Goal: Book appointment/travel/reservation

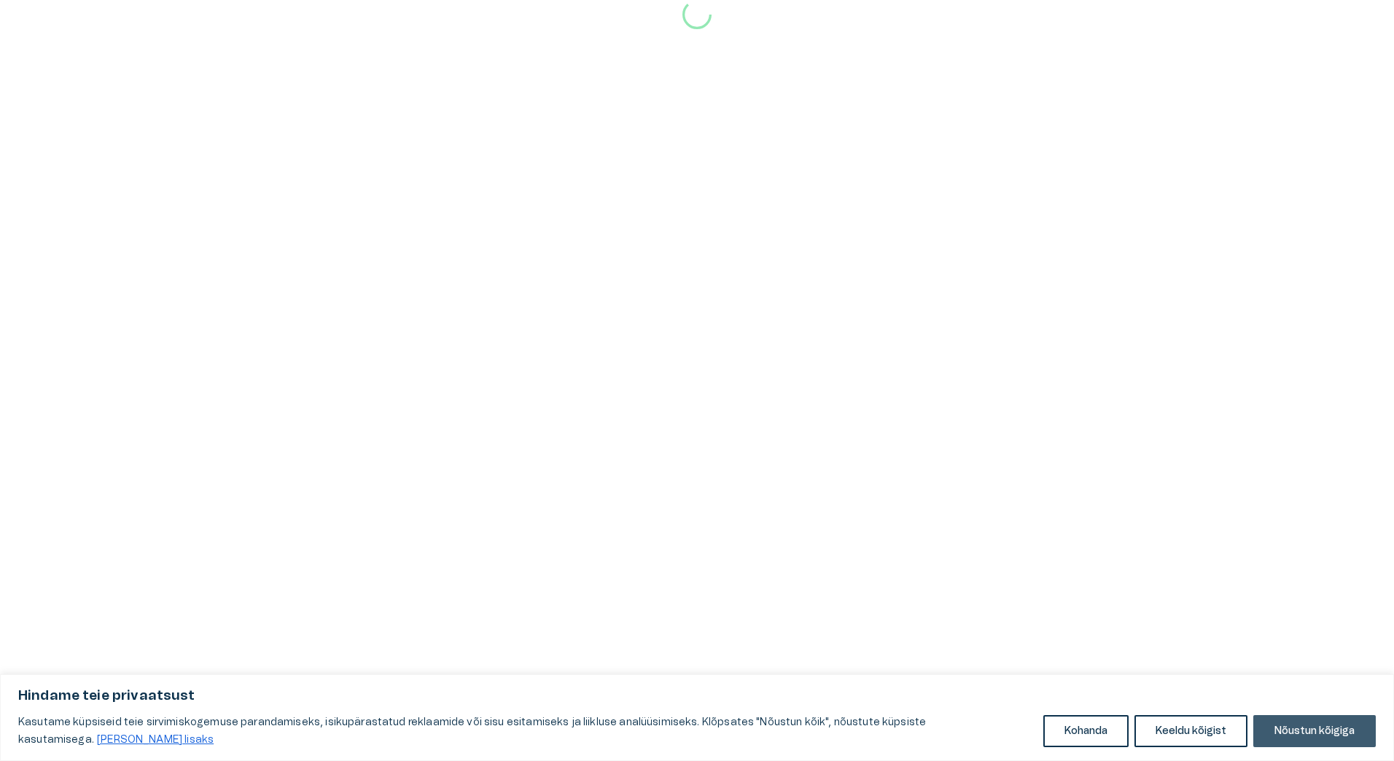
click at [1327, 728] on button "Nõustun kõigiga" at bounding box center [1314, 731] width 122 height 32
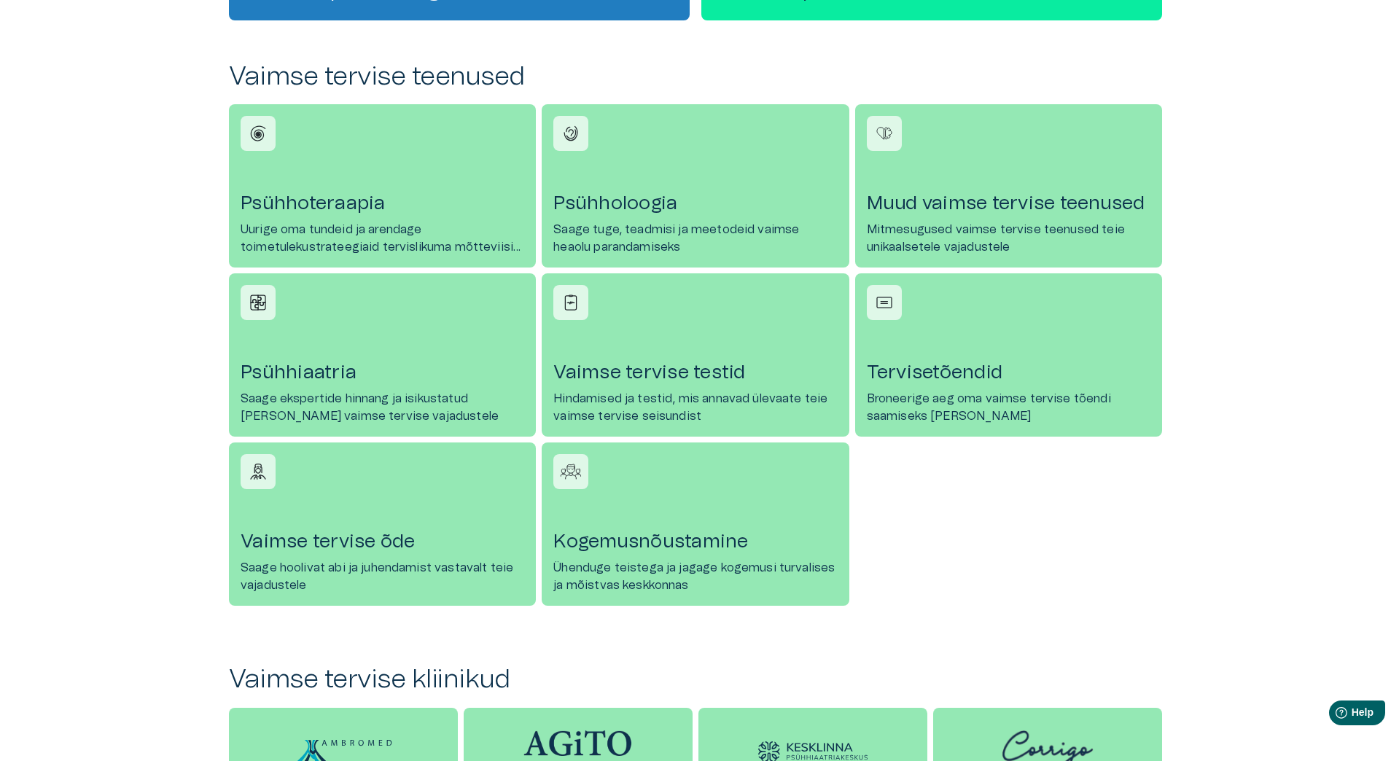
scroll to position [583, 0]
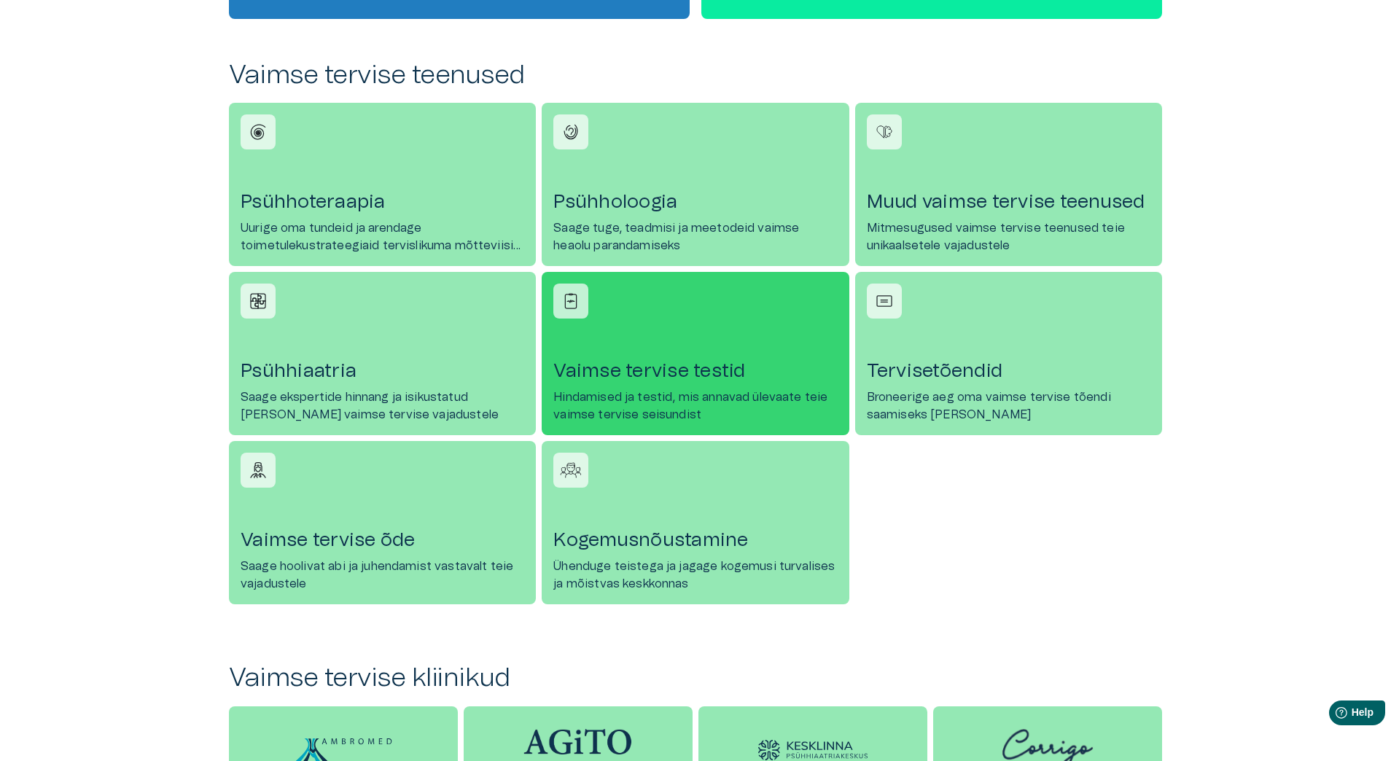
click at [639, 354] on link "[PERSON_NAME] tervise testid Hindamised ja testid, mis annavad ülevaate teie va…" at bounding box center [695, 353] width 307 height 163
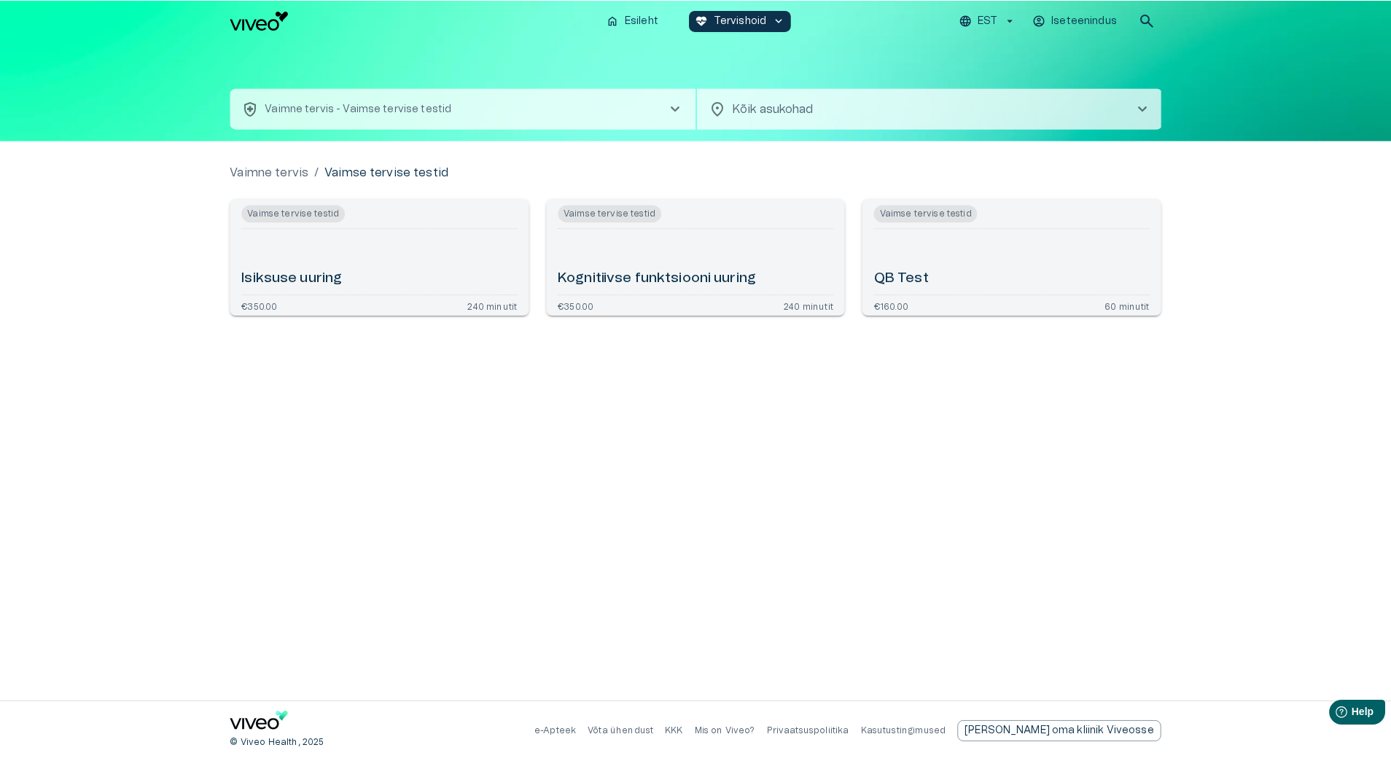
scroll to position [583, 0]
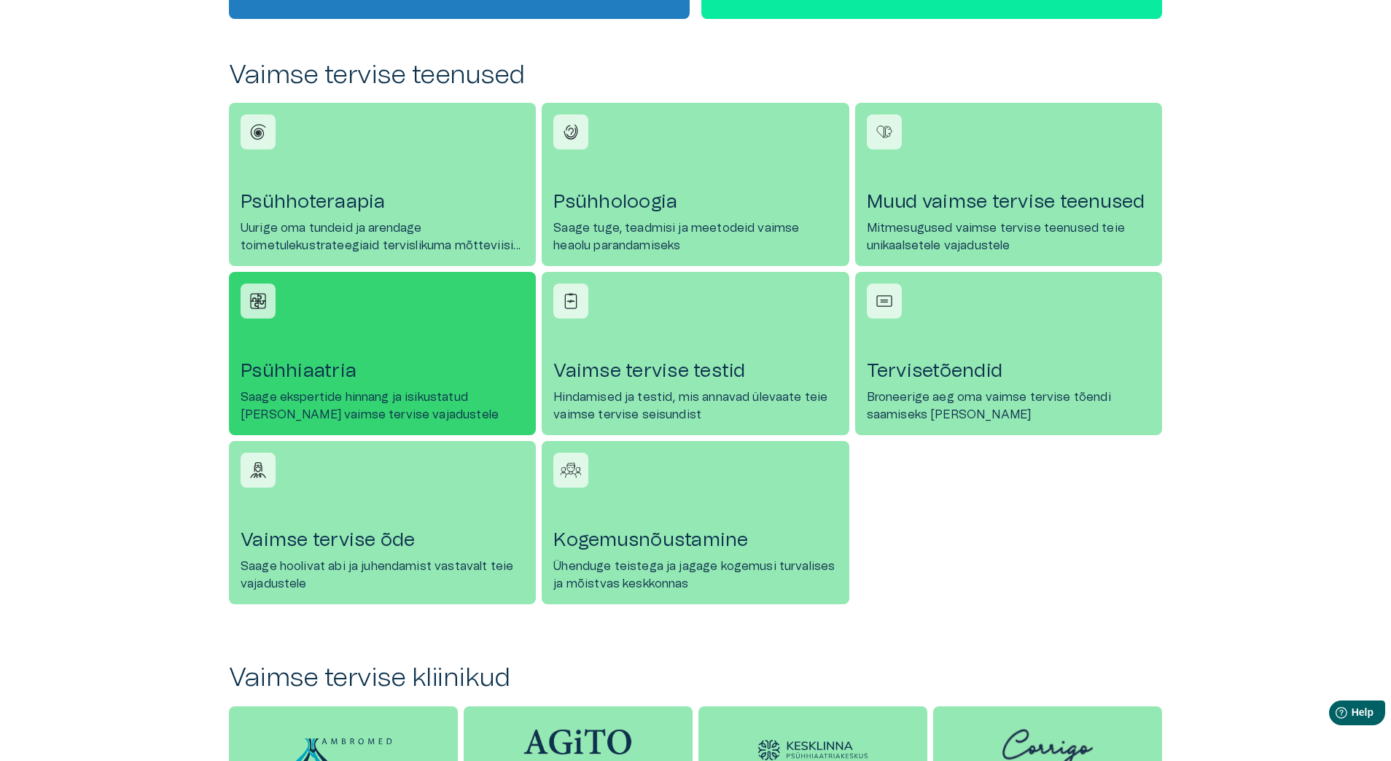
click at [354, 372] on h4 "Psühhiaatria" at bounding box center [383, 370] width 284 height 23
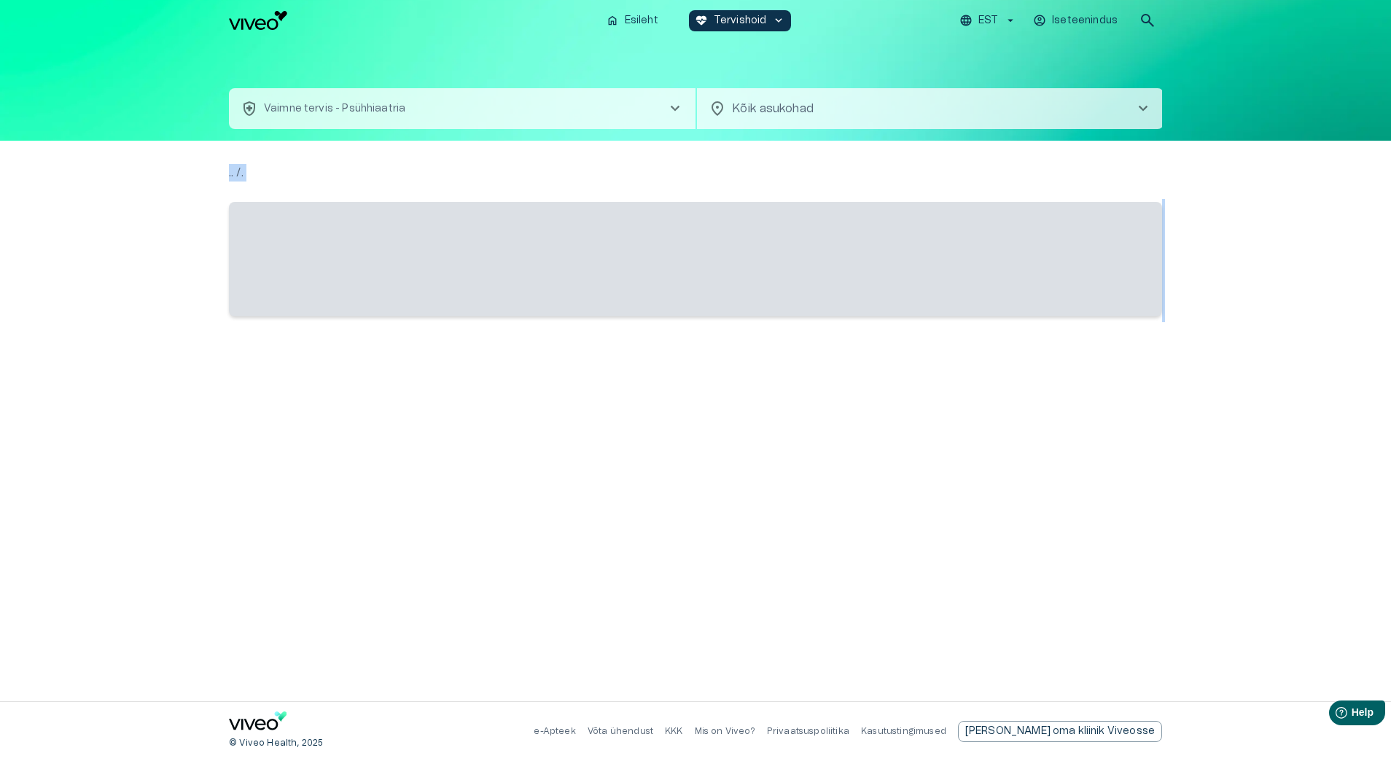
click at [354, 372] on div ".. / . ‌" at bounding box center [695, 421] width 933 height 514
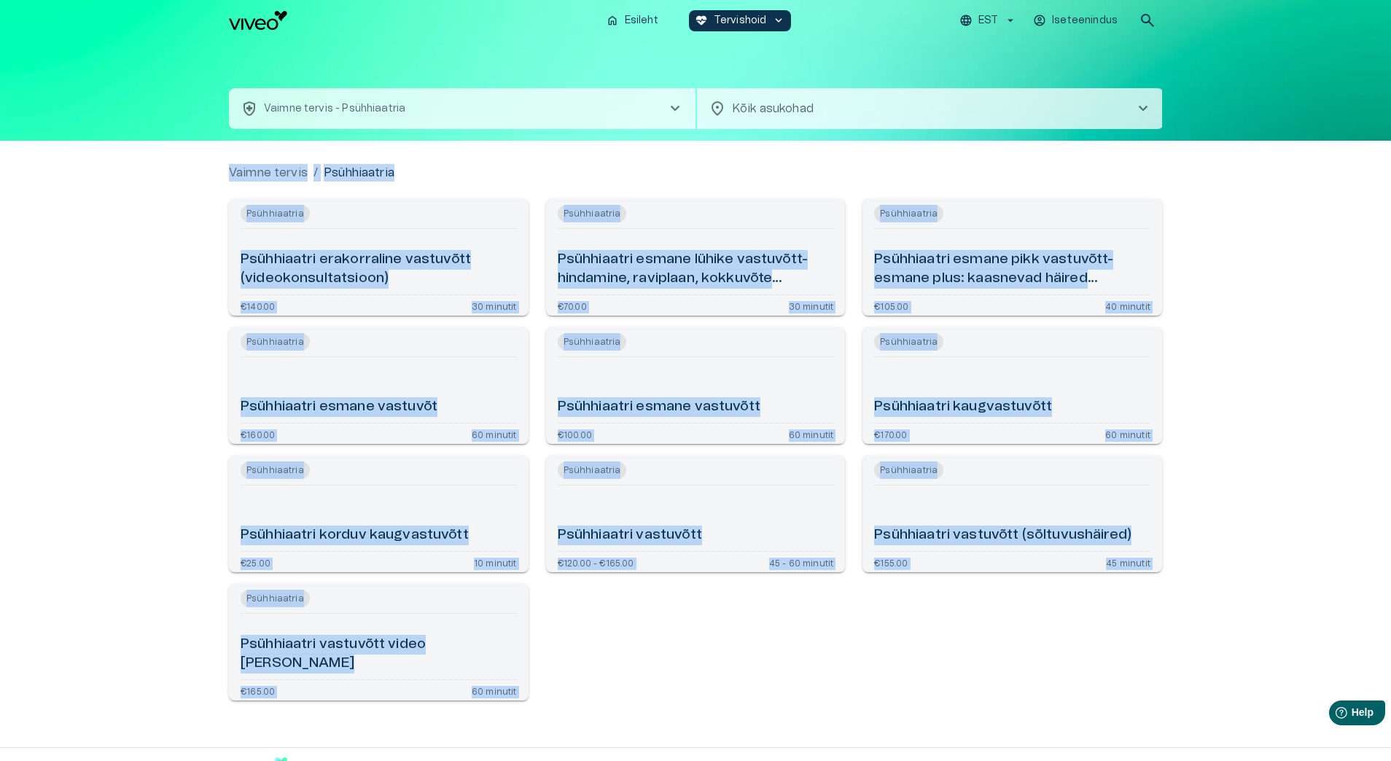
click at [730, 347] on div "Psühhiaatria" at bounding box center [696, 341] width 276 height 17
click at [821, 633] on div "Psühhiaatria Psühhiaatri erakorraline vastuvõtt (videokonsultatsioon) €140.00 3…" at bounding box center [686, 443] width 950 height 513
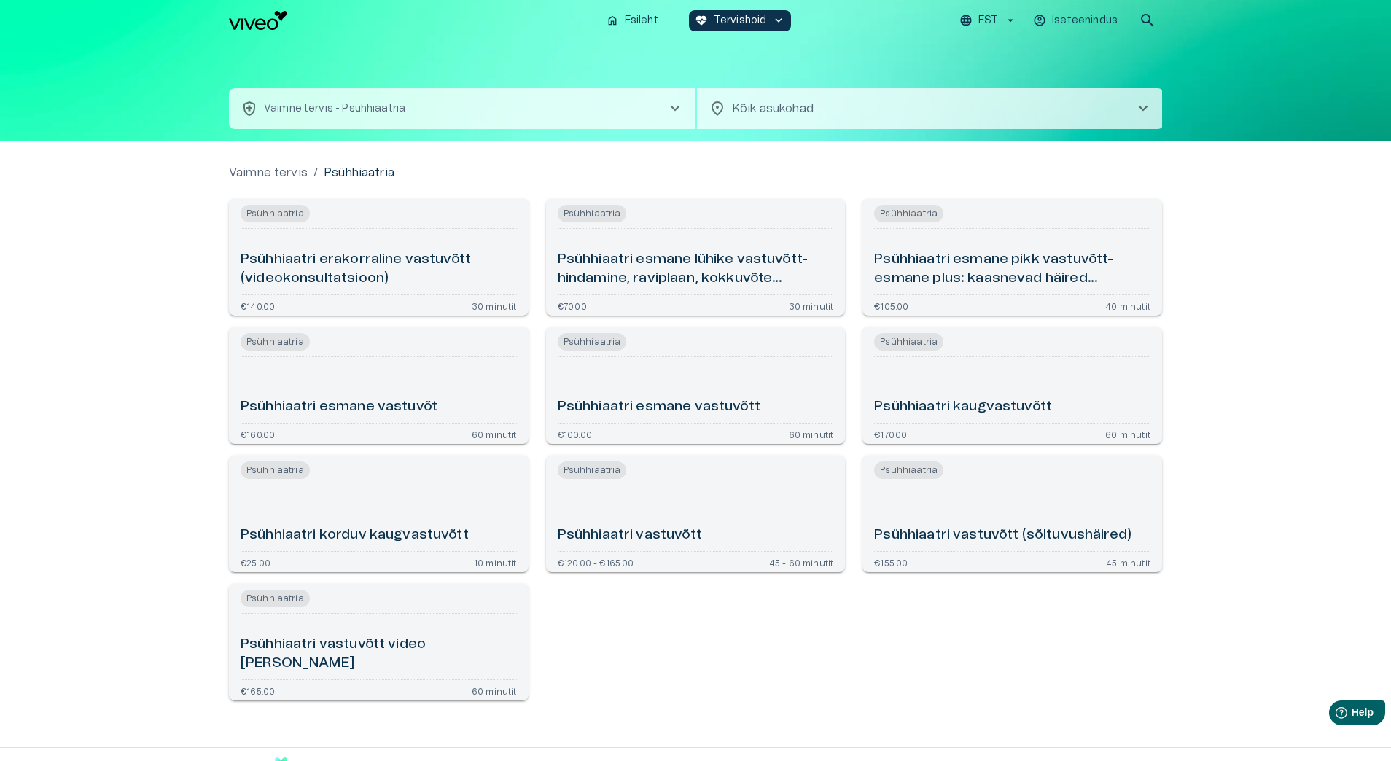
click at [399, 402] on h6 "Psühhiaatri esmane vastuvõt" at bounding box center [339, 407] width 197 height 20
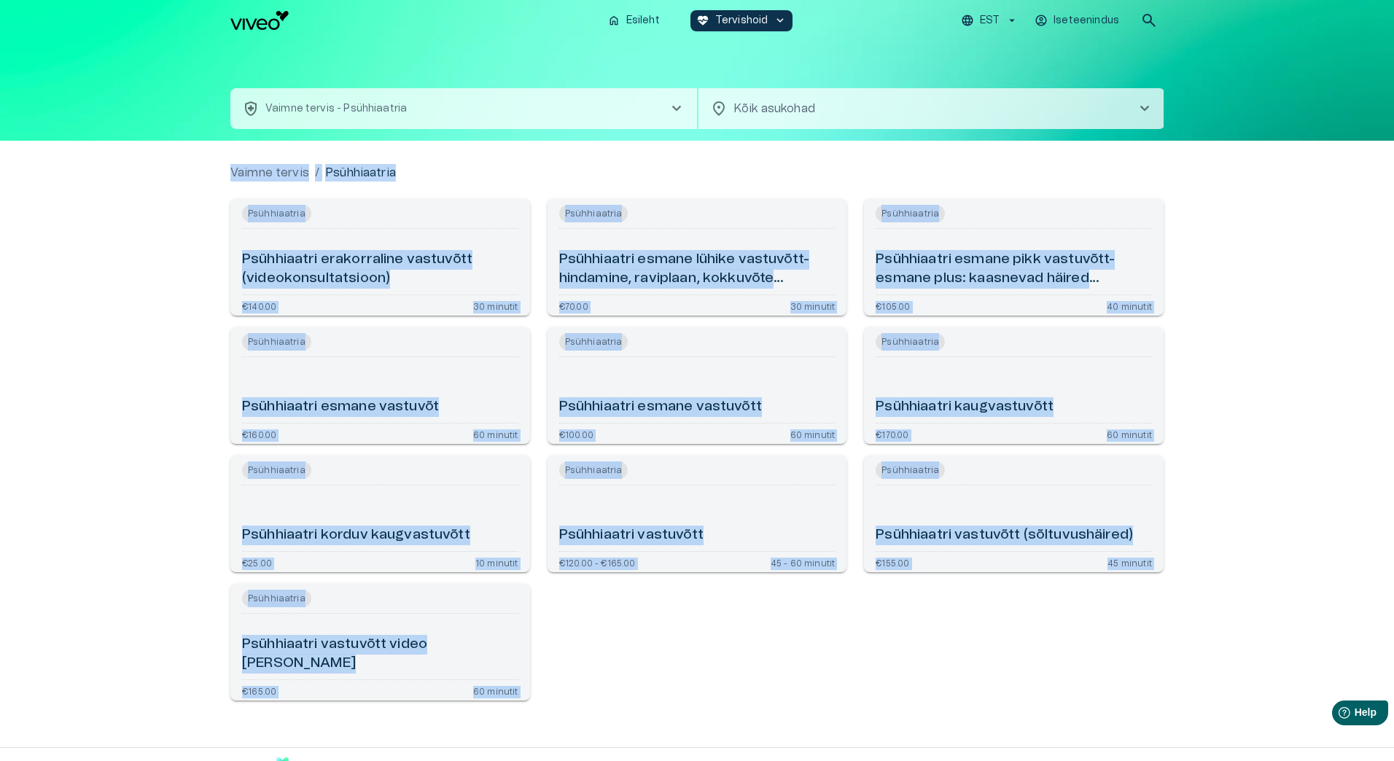
click at [399, 402] on div "Vaimne tervis / Psühhiaatria Psühhiaatria Psühhiaatri erakorraline vastuvõtt (v…" at bounding box center [696, 444] width 933 height 560
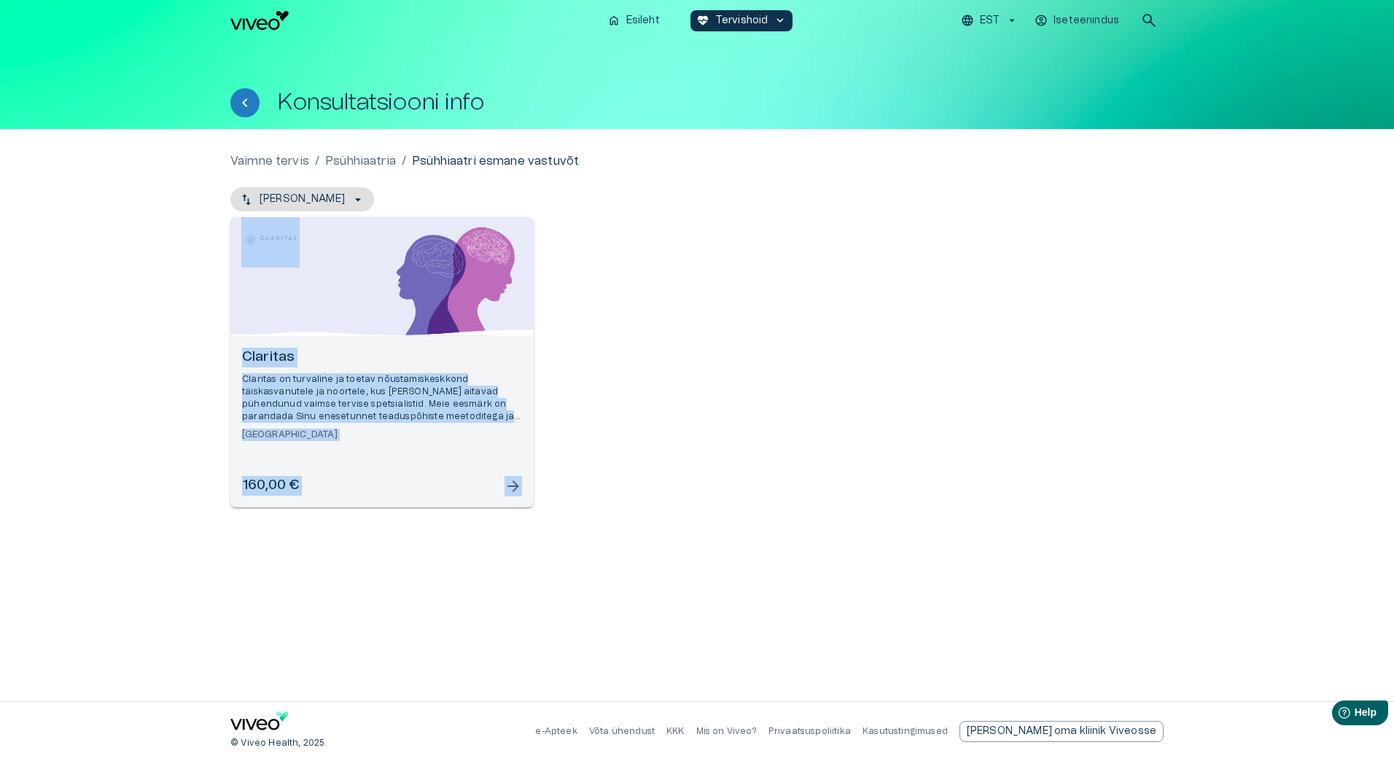
click at [504, 373] on p "Claritas on turvaline ja toetav nõustamiskeskkond täiskasvanutele ja noortele, …" at bounding box center [382, 398] width 280 height 50
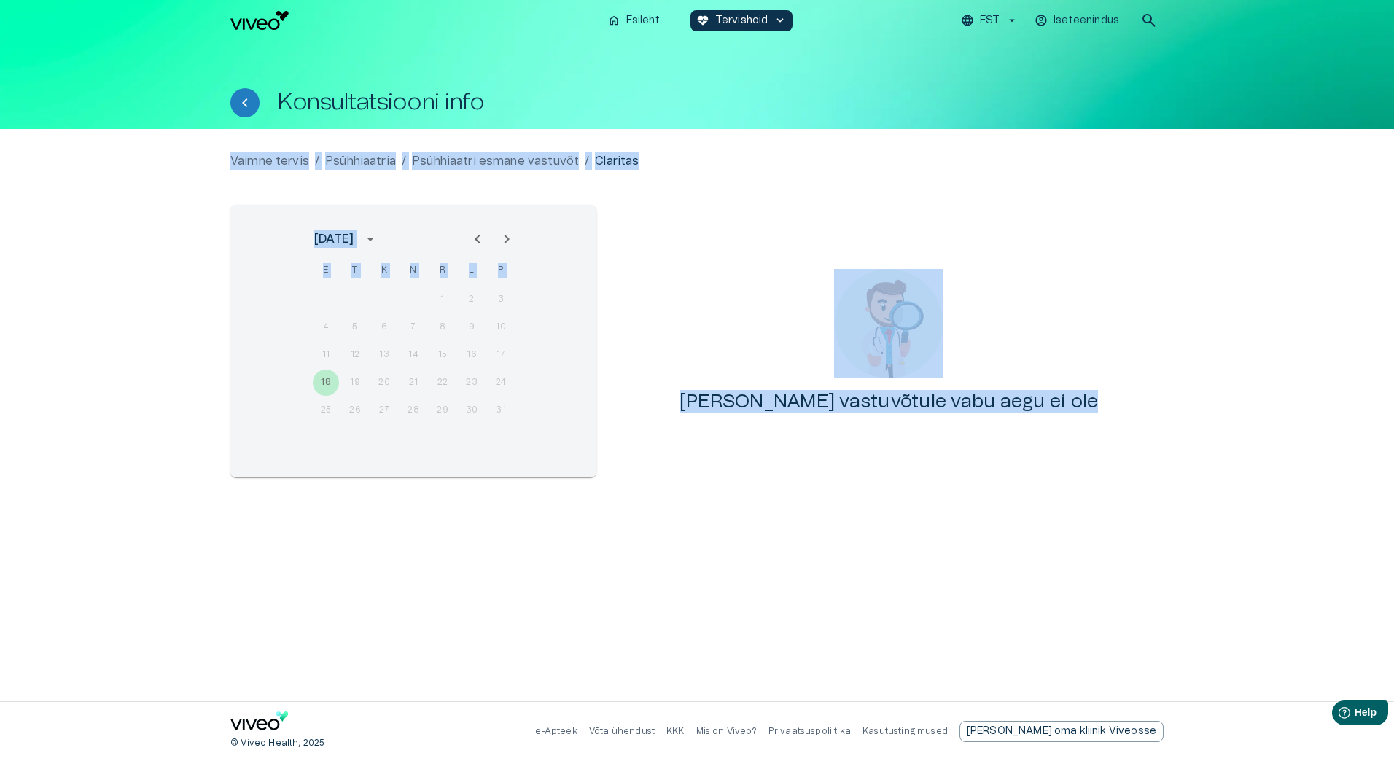
click at [724, 373] on div "[PERSON_NAME] vastuvõtule vabu aegu ei ole" at bounding box center [889, 341] width 550 height 273
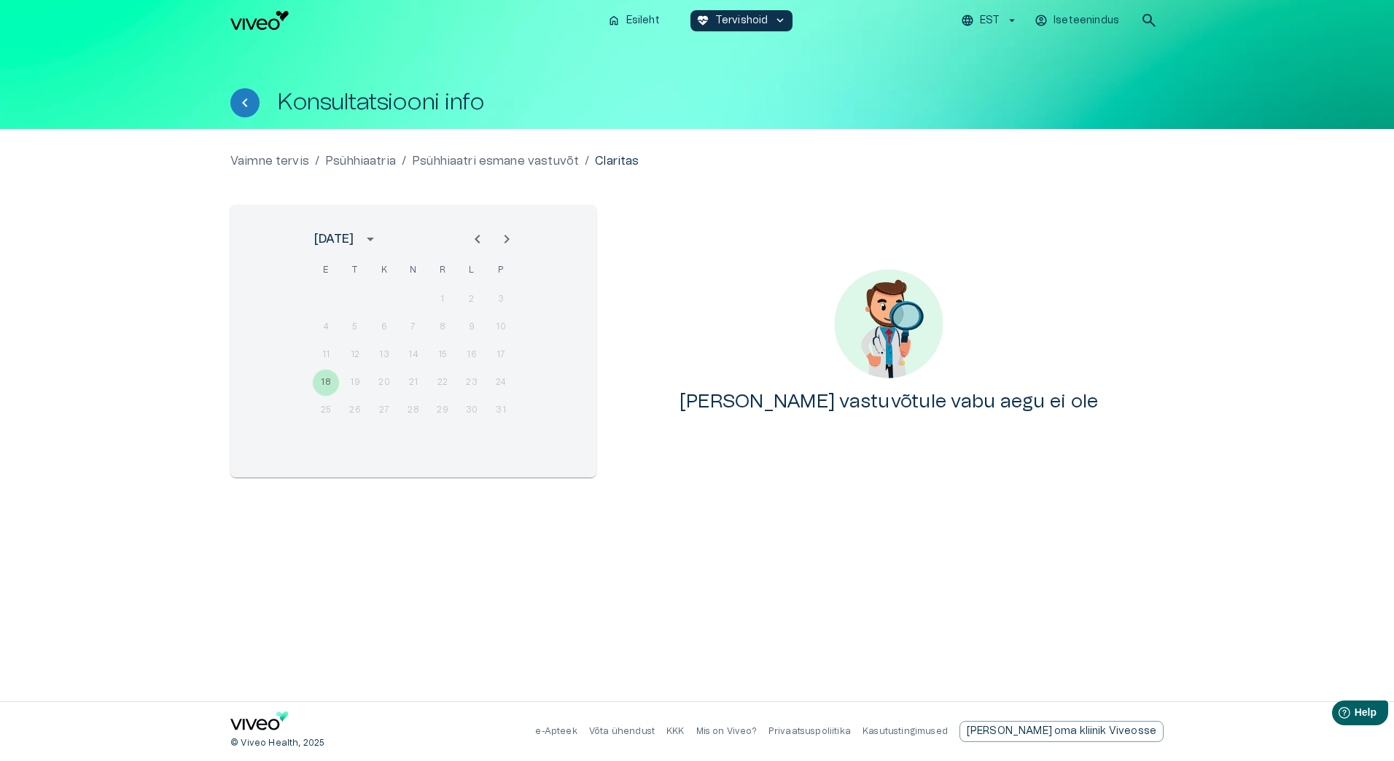
click at [501, 241] on icon "Next month" at bounding box center [506, 238] width 17 height 17
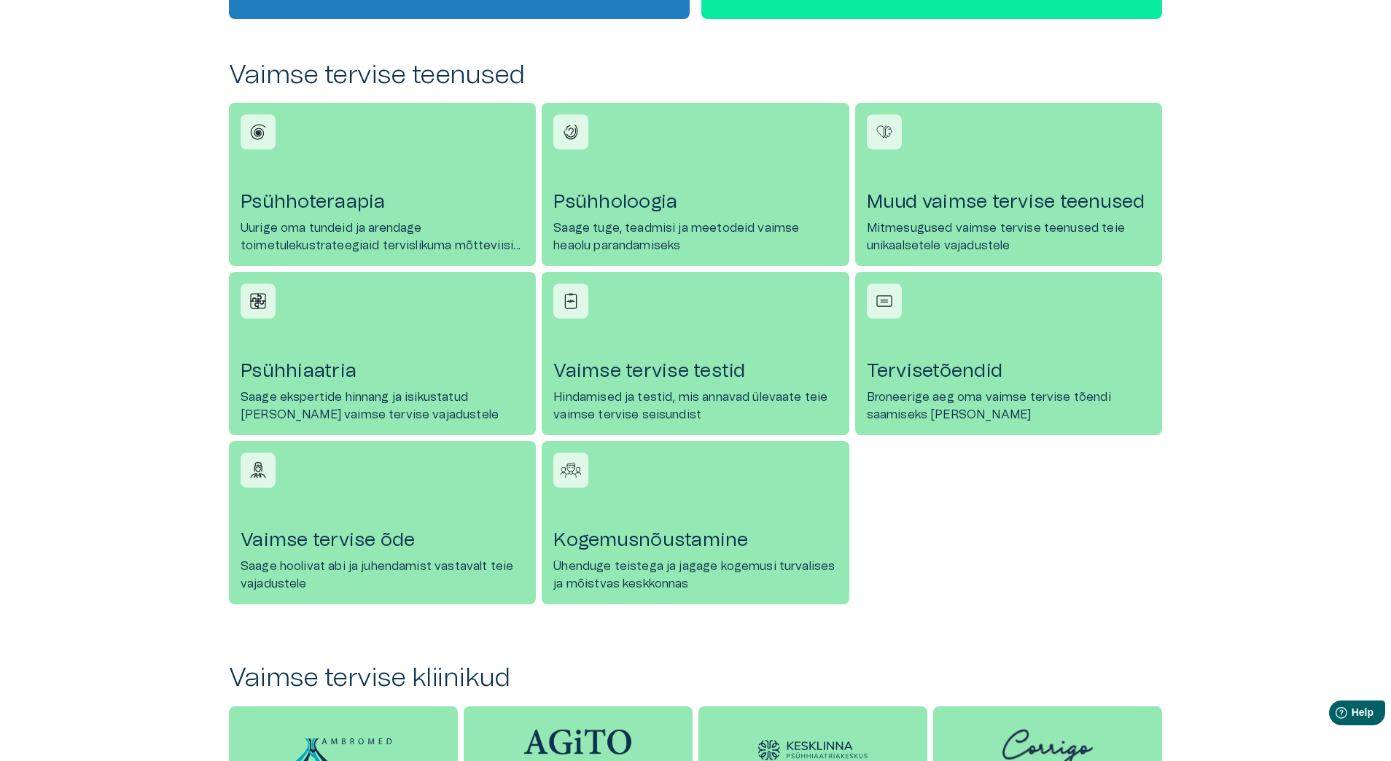
scroll to position [948, 0]
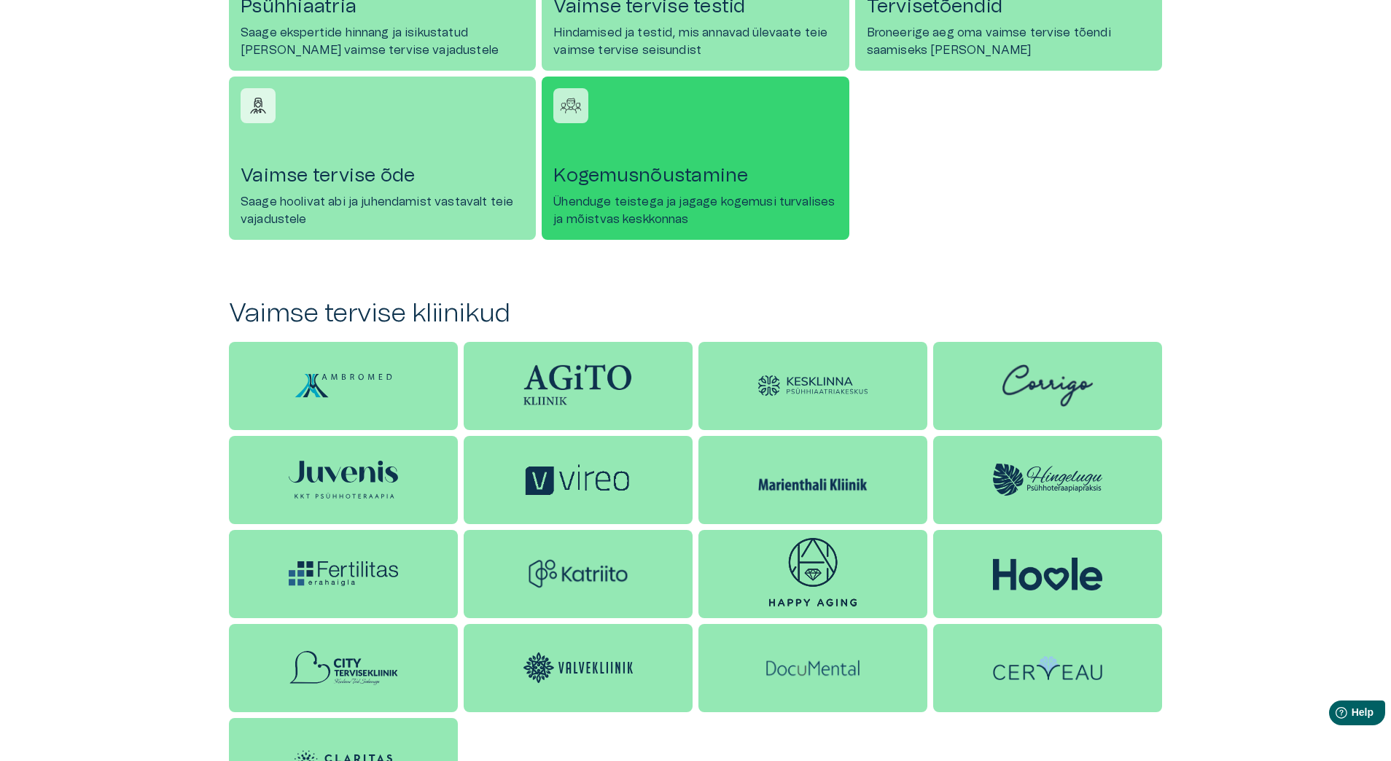
click at [695, 192] on link "Kogemusnõustamine Ühenduge teistega ja jagage kogemusi turvalises ja mõistvas k…" at bounding box center [695, 158] width 307 height 163
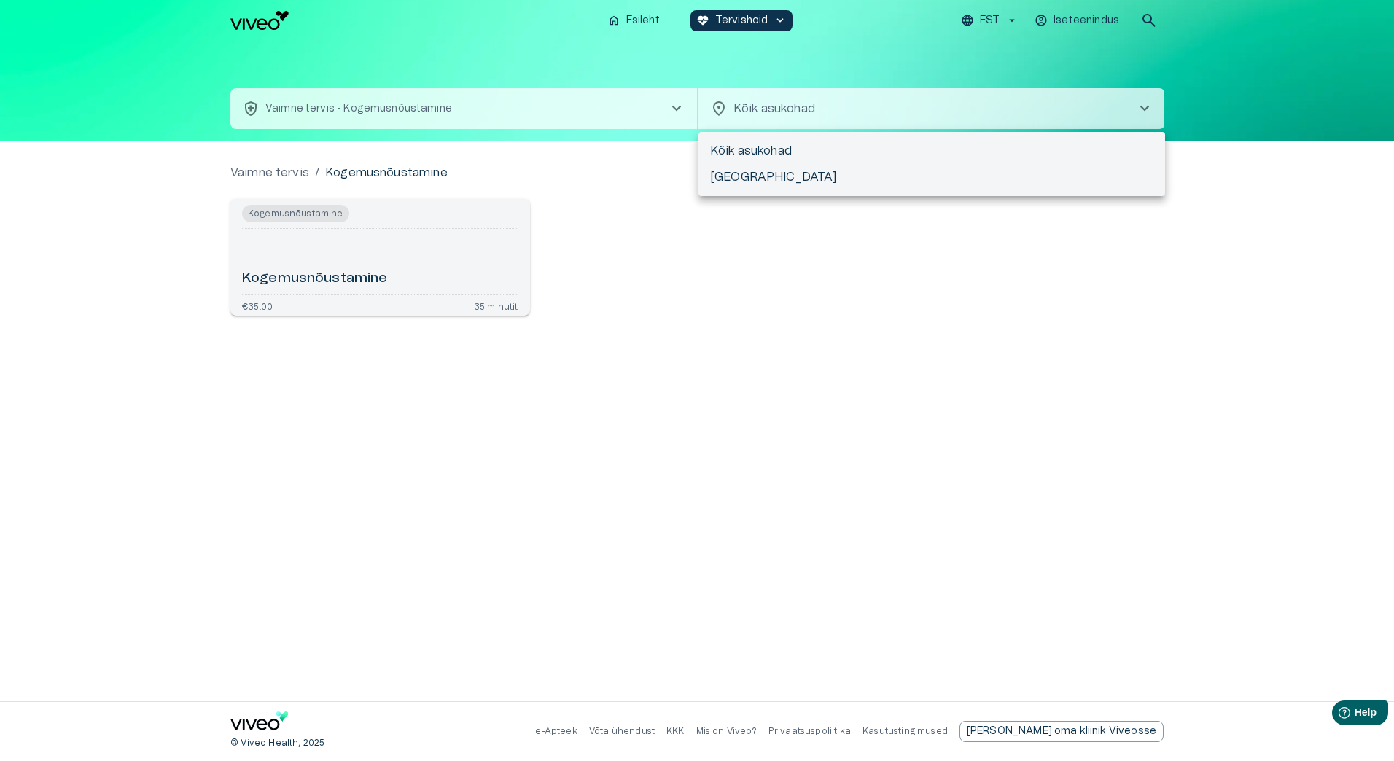
click at [803, 112] on body "Hindame teie privaatsust Kasutame küpsiseid teie sirvimiskogemuse parandamiseks…" at bounding box center [697, 380] width 1394 height 761
click at [731, 178] on li "[GEOGRAPHIC_DATA]" at bounding box center [931, 177] width 466 height 26
type input "**********"
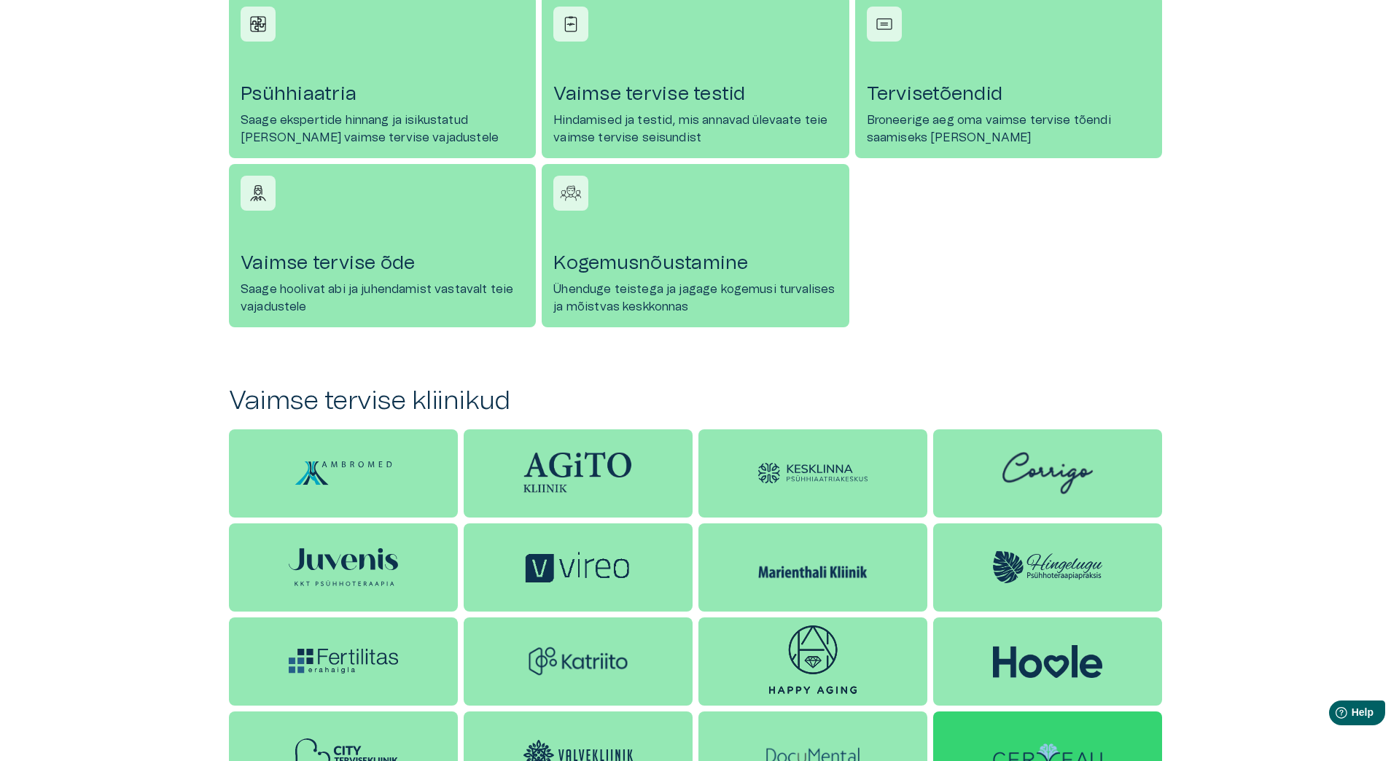
scroll to position [659, 0]
